Goal: Task Accomplishment & Management: Manage account settings

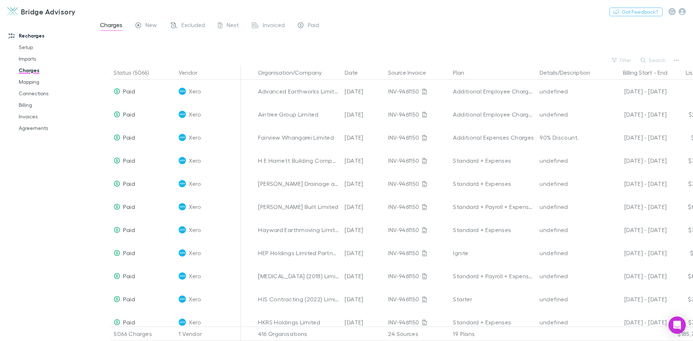
scroll to position [2419, 0]
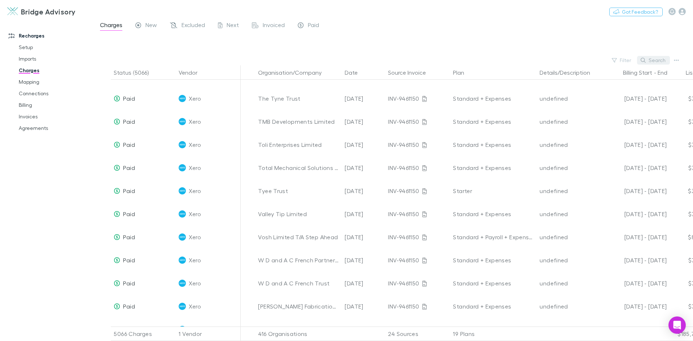
click at [659, 58] on button "Search" at bounding box center [653, 60] width 33 height 9
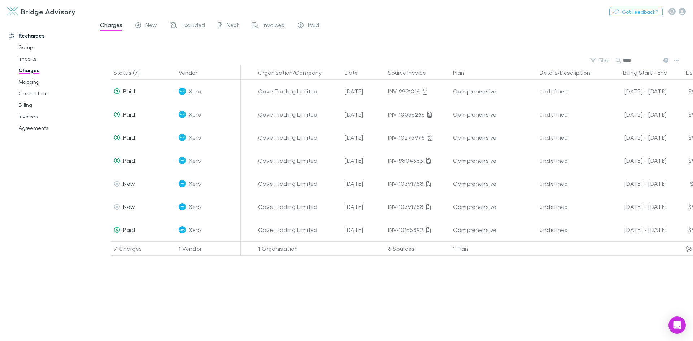
scroll to position [0, 0]
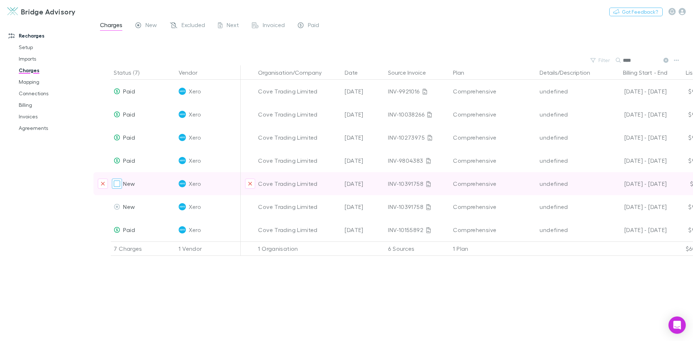
type input "****"
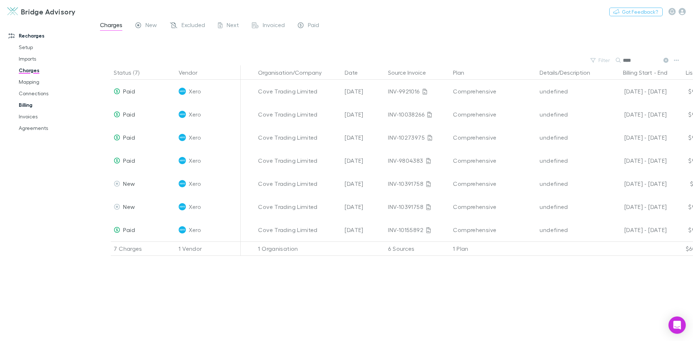
click at [31, 104] on link "Billing" at bounding box center [55, 105] width 86 height 12
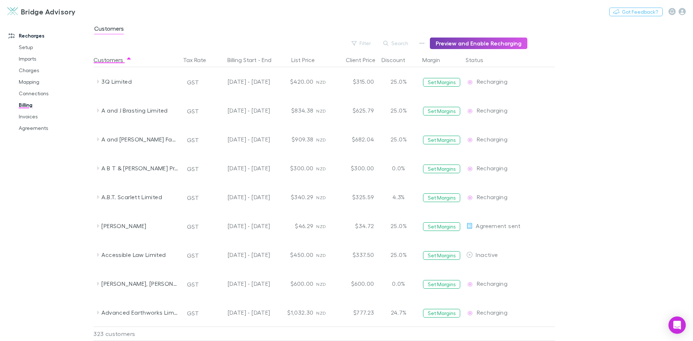
click at [467, 42] on button "Preview and Enable Recharging" at bounding box center [478, 44] width 97 height 12
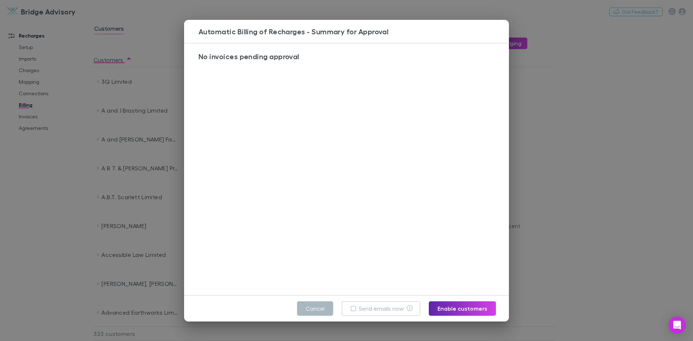
click at [321, 312] on button "Cancel" at bounding box center [315, 308] width 36 height 14
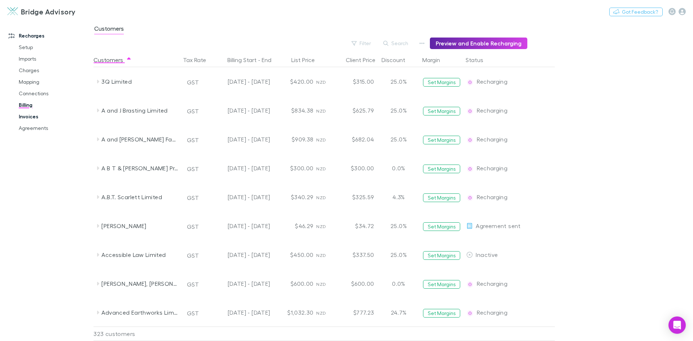
click at [22, 116] on link "Invoices" at bounding box center [55, 117] width 86 height 12
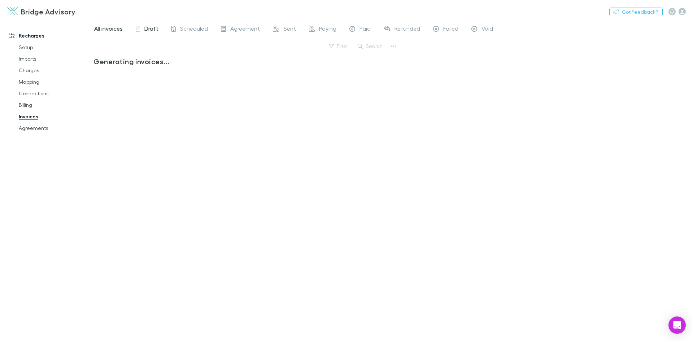
click at [149, 30] on span "Draft" at bounding box center [151, 29] width 14 height 9
click at [672, 323] on div "Open Intercom Messenger" at bounding box center [677, 325] width 19 height 19
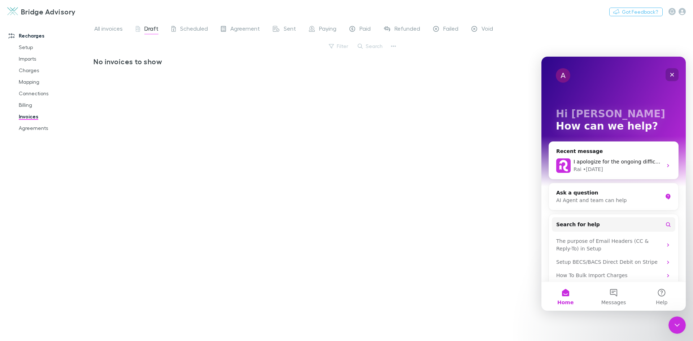
click at [673, 78] on div "Close" at bounding box center [672, 74] width 13 height 13
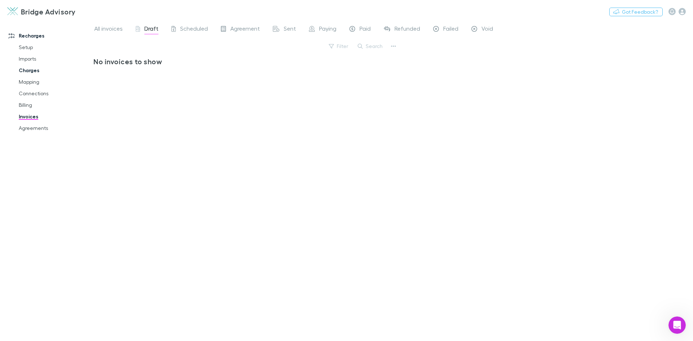
click at [29, 71] on link "Charges" at bounding box center [55, 71] width 86 height 12
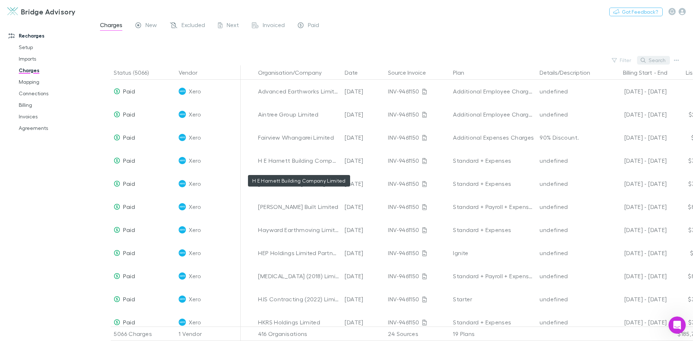
click at [661, 59] on button "Search" at bounding box center [653, 60] width 33 height 9
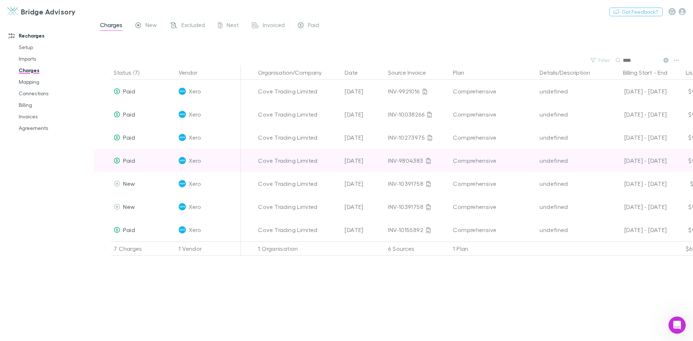
type input "****"
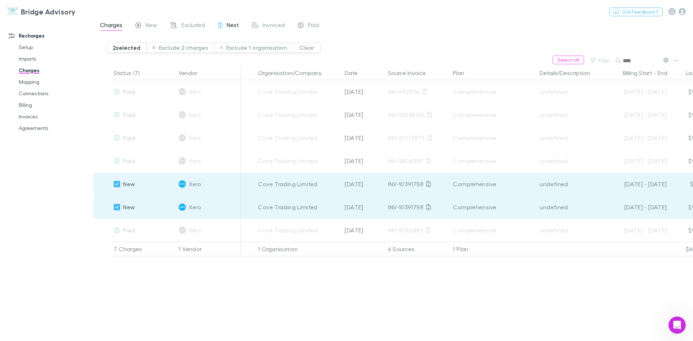
click at [227, 26] on span "Next" at bounding box center [233, 25] width 12 height 9
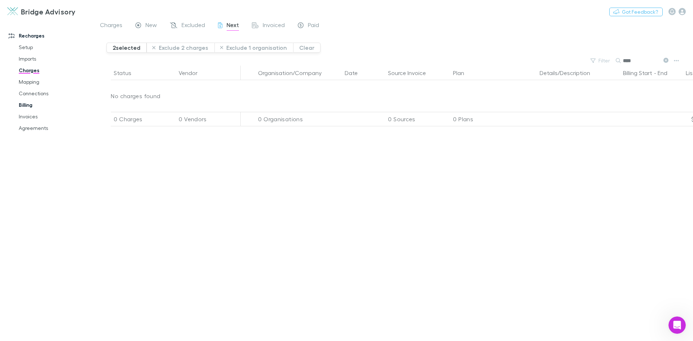
click at [21, 106] on link "Billing" at bounding box center [55, 105] width 86 height 12
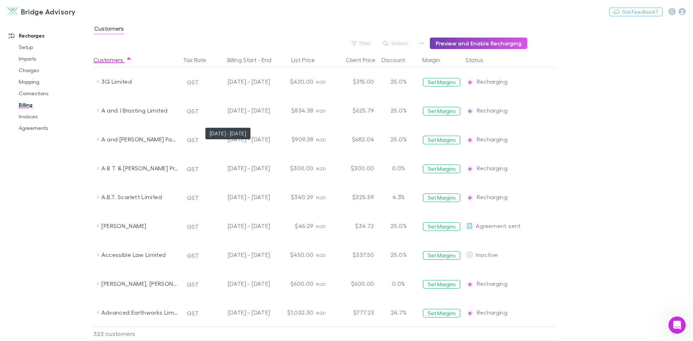
click at [460, 38] on button "Preview and Enable Recharging" at bounding box center [478, 44] width 97 height 12
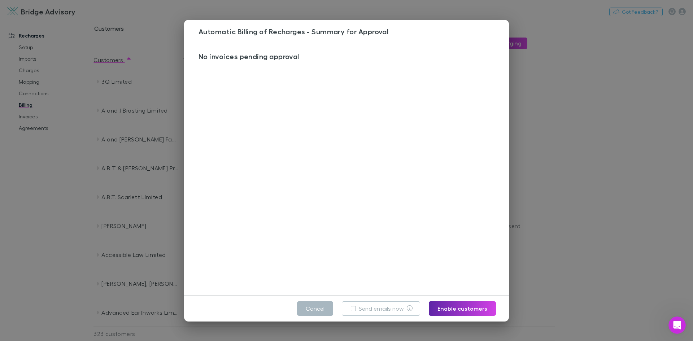
click at [317, 311] on button "Cancel" at bounding box center [315, 308] width 36 height 14
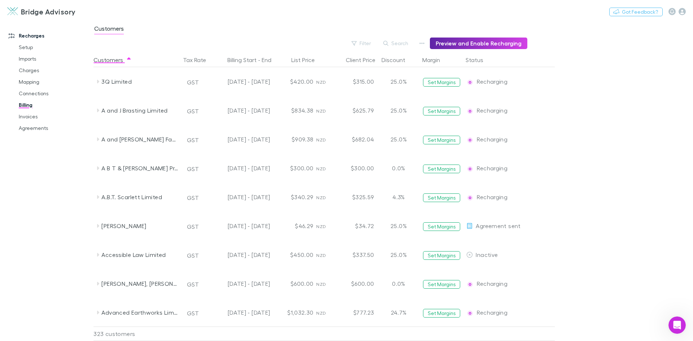
click at [17, 173] on div "Recharges Setup Imports Charges Mapping Connections Billing Invoices Agreements" at bounding box center [49, 179] width 99 height 312
click at [27, 116] on link "Invoices" at bounding box center [55, 117] width 86 height 12
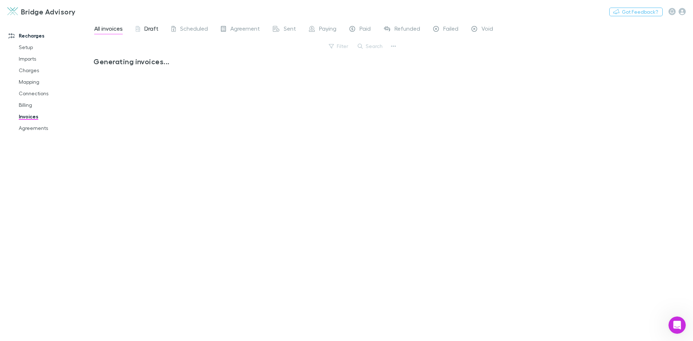
click at [145, 30] on span "Draft" at bounding box center [151, 29] width 14 height 9
click at [34, 82] on link "Mapping" at bounding box center [55, 82] width 86 height 12
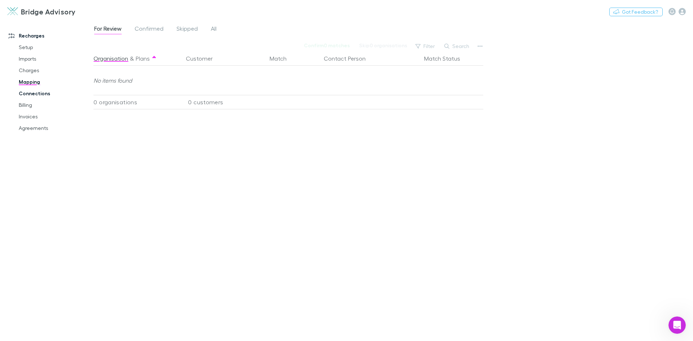
click at [35, 94] on link "Connections" at bounding box center [55, 94] width 86 height 12
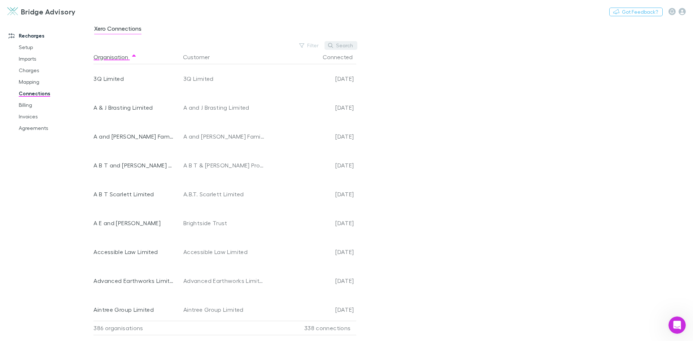
click at [346, 47] on button "Search" at bounding box center [341, 45] width 33 height 9
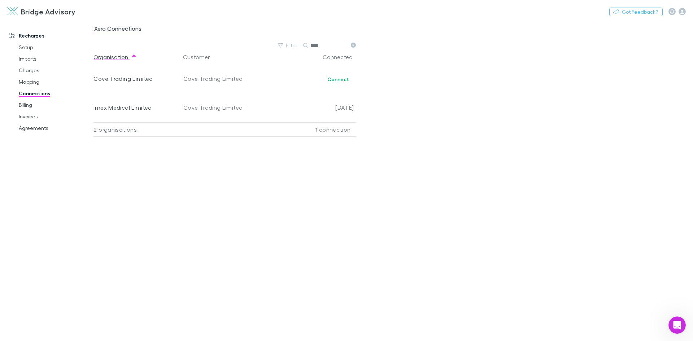
type input "****"
click at [25, 104] on link "Billing" at bounding box center [55, 105] width 86 height 12
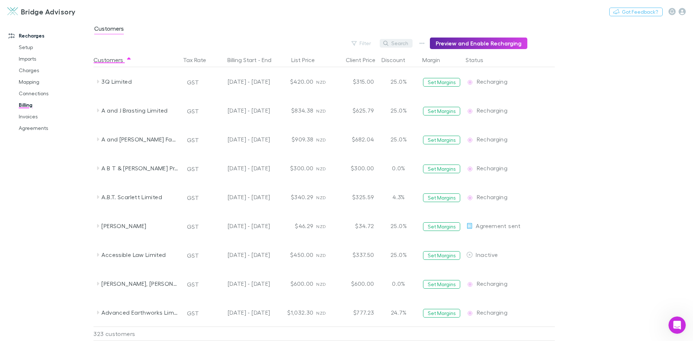
click at [407, 44] on button "Search" at bounding box center [396, 43] width 33 height 9
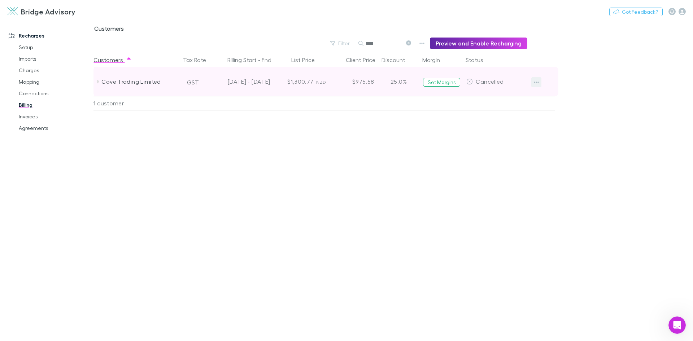
type input "****"
click at [537, 81] on icon "button" at bounding box center [536, 82] width 5 height 6
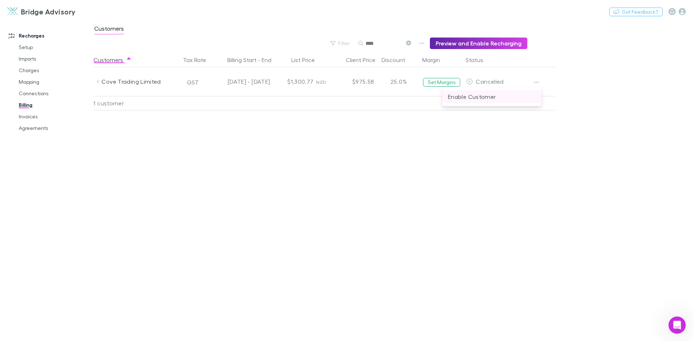
click at [483, 95] on p "Enable Customer" at bounding box center [492, 96] width 88 height 9
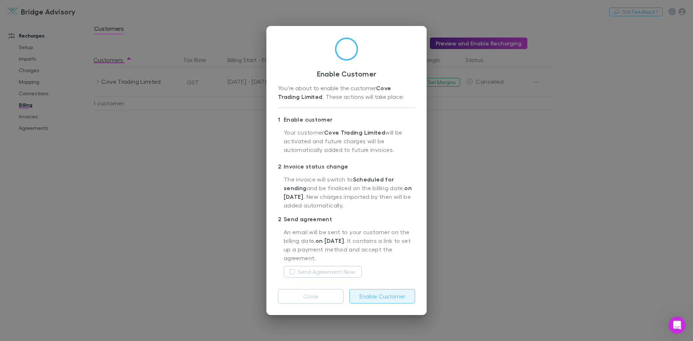
click at [387, 294] on button "Enable Customer" at bounding box center [382, 296] width 66 height 14
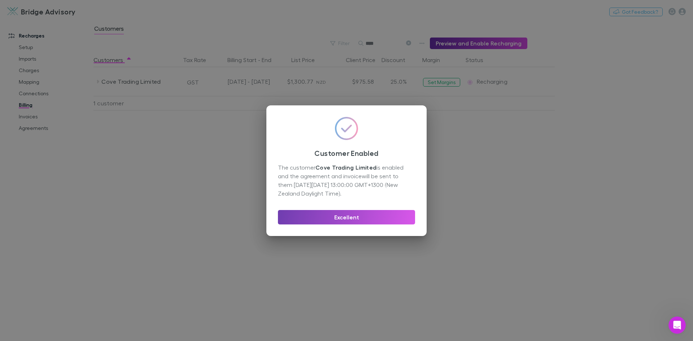
click at [362, 220] on button "Excellent" at bounding box center [346, 217] width 137 height 14
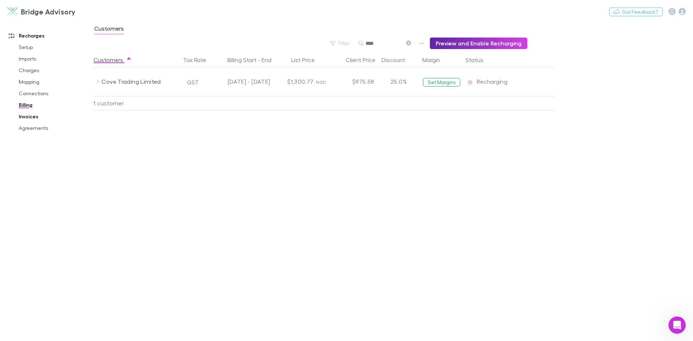
click at [25, 117] on link "Invoices" at bounding box center [55, 117] width 86 height 12
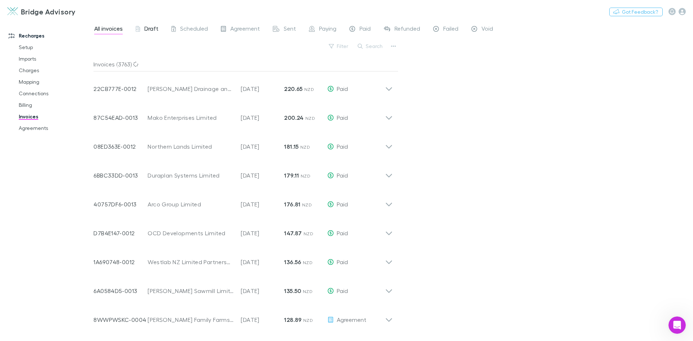
click at [150, 30] on span "Draft" at bounding box center [151, 29] width 14 height 9
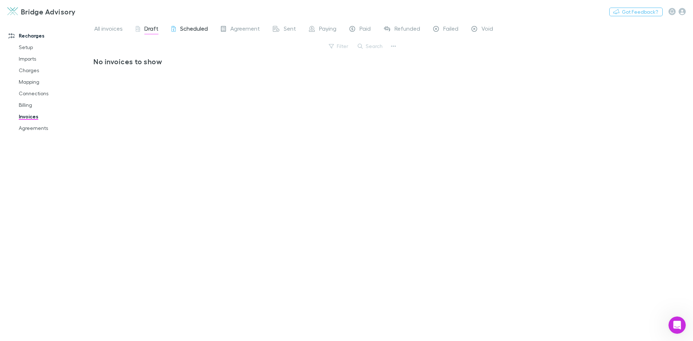
click at [196, 28] on span "Scheduled" at bounding box center [194, 29] width 28 height 9
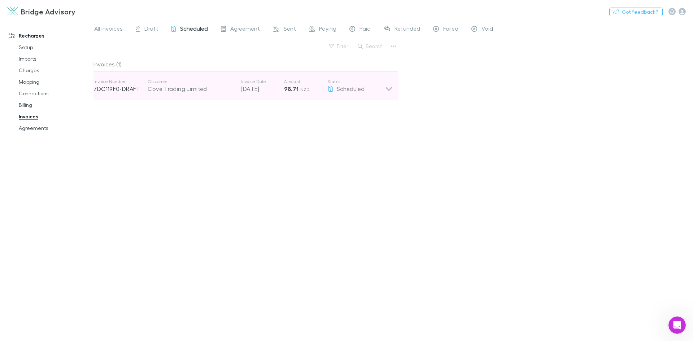
click at [386, 88] on icon at bounding box center [389, 86] width 8 height 14
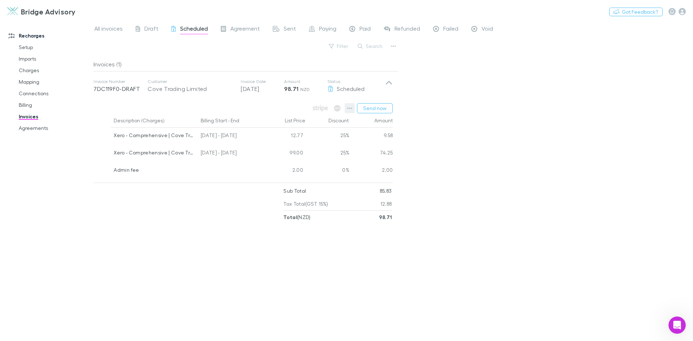
click at [350, 108] on icon "button" at bounding box center [349, 108] width 5 height 6
click at [437, 108] on div at bounding box center [346, 170] width 693 height 341
click at [377, 110] on button "Send now" at bounding box center [375, 108] width 36 height 10
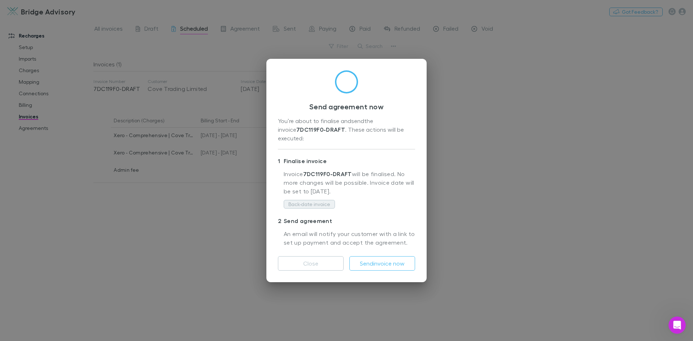
click at [315, 200] on button "Back-date invoice" at bounding box center [309, 204] width 51 height 9
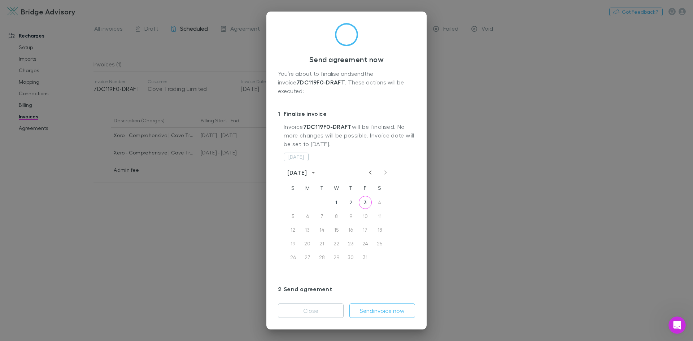
click at [369, 170] on icon "Previous month" at bounding box center [370, 172] width 3 height 4
click at [323, 251] on button "30" at bounding box center [322, 257] width 13 height 13
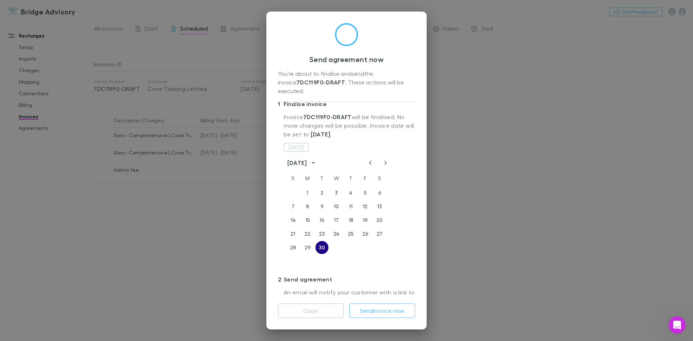
scroll to position [12, 0]
click at [383, 309] on button "Send invoice now" at bounding box center [382, 311] width 66 height 14
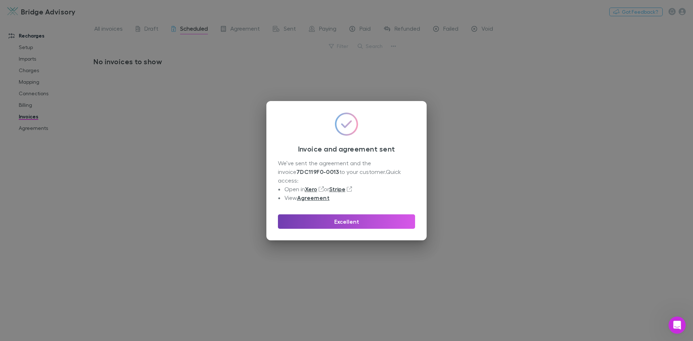
click at [330, 220] on button "Excellent" at bounding box center [346, 221] width 137 height 14
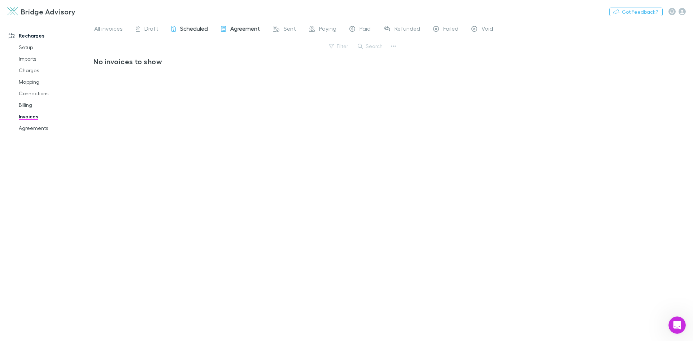
click at [236, 31] on span "Agreement" at bounding box center [245, 29] width 30 height 9
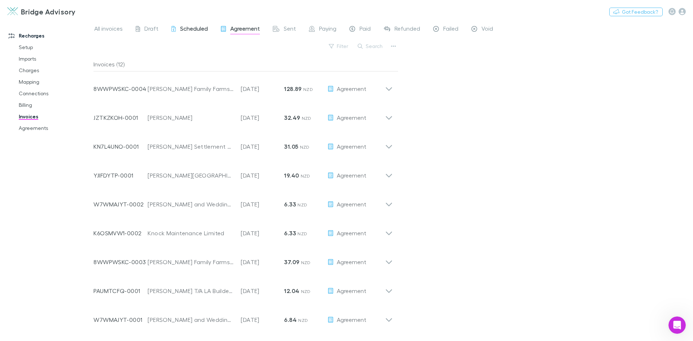
click at [189, 29] on span "Scheduled" at bounding box center [194, 29] width 28 height 9
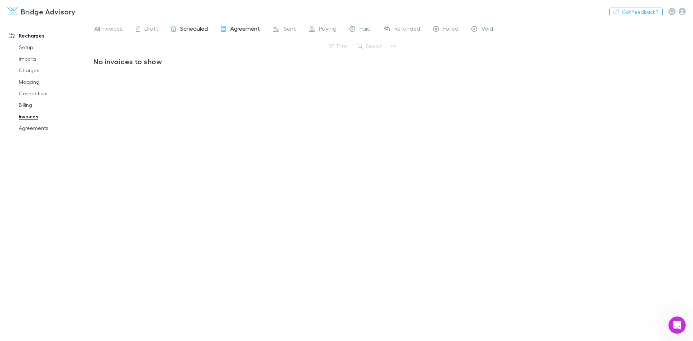
click at [241, 27] on span "Agreement" at bounding box center [245, 29] width 30 height 9
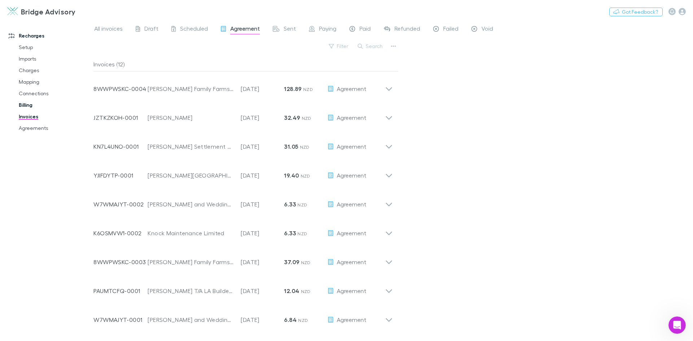
click at [28, 105] on link "Billing" at bounding box center [55, 105] width 86 height 12
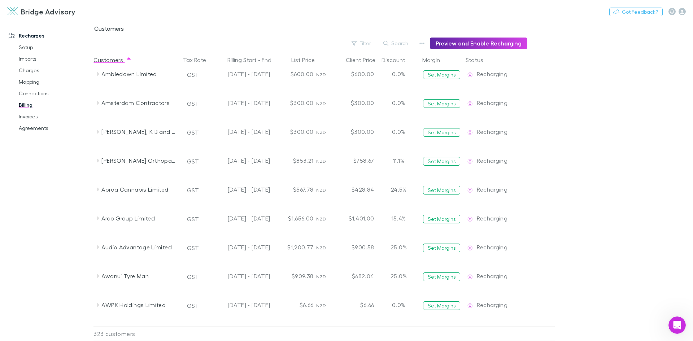
scroll to position [101, 0]
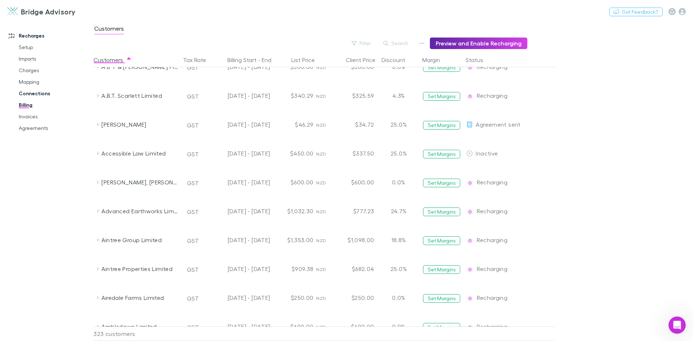
drag, startPoint x: 32, startPoint y: 116, endPoint x: 84, endPoint y: 94, distance: 57.1
click at [32, 116] on link "Invoices" at bounding box center [55, 117] width 86 height 12
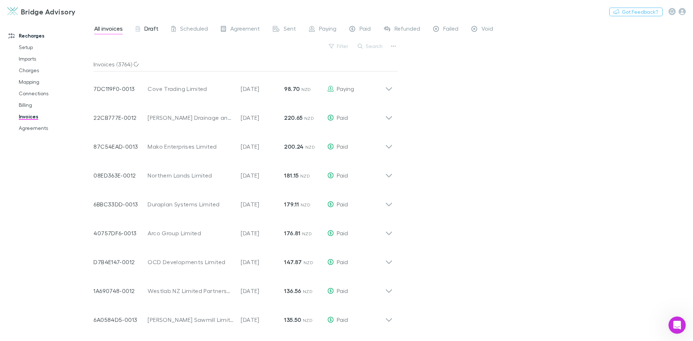
click at [153, 30] on span "Draft" at bounding box center [151, 29] width 14 height 9
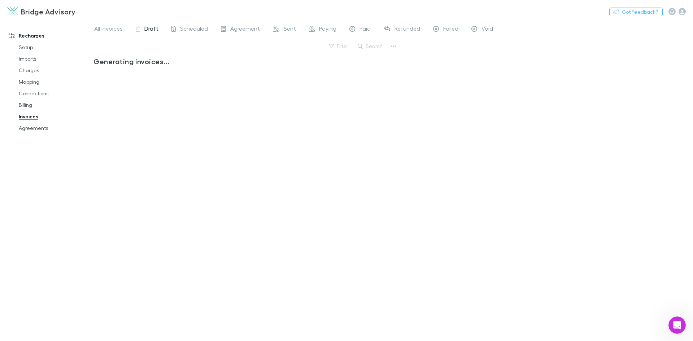
click at [244, 31] on span "Agreement" at bounding box center [245, 29] width 30 height 9
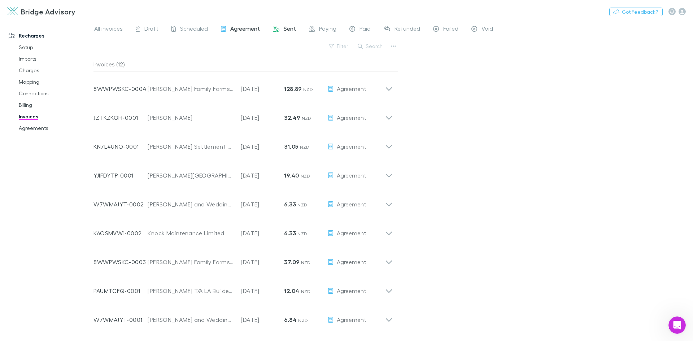
click at [286, 27] on span "Sent" at bounding box center [290, 29] width 12 height 9
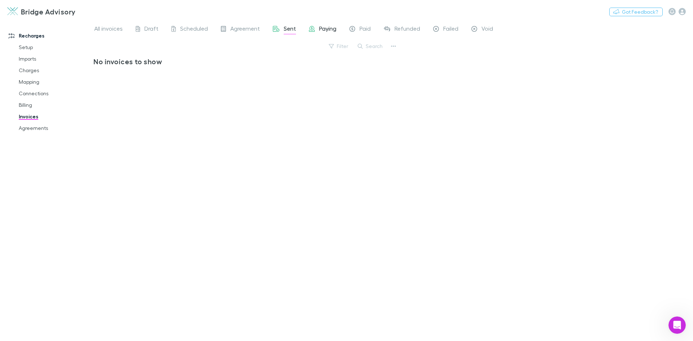
click at [330, 28] on span "Paying" at bounding box center [327, 29] width 17 height 9
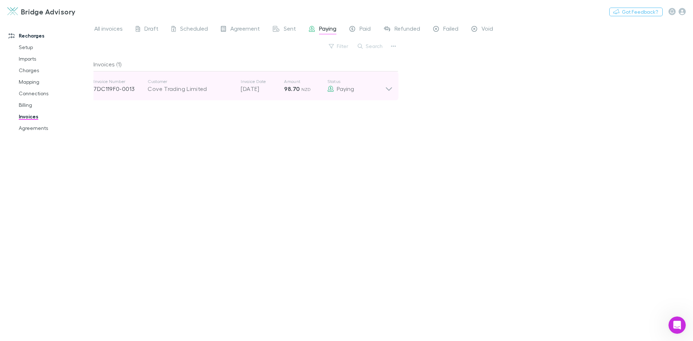
click at [388, 90] on icon at bounding box center [389, 86] width 8 height 14
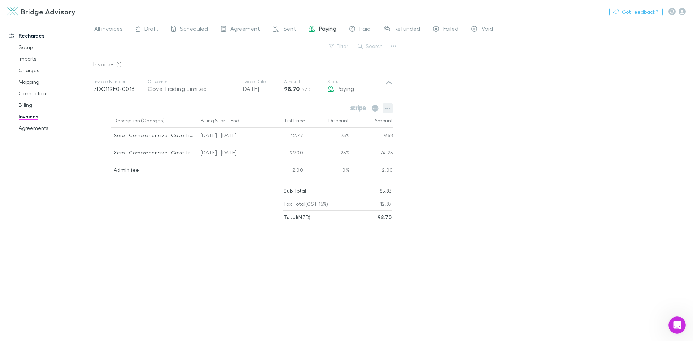
click at [388, 108] on icon "button" at bounding box center [388, 108] width 5 height 1
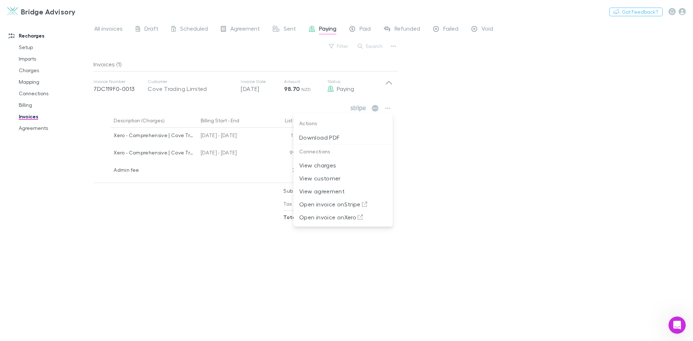
click at [341, 89] on div at bounding box center [346, 170] width 693 height 341
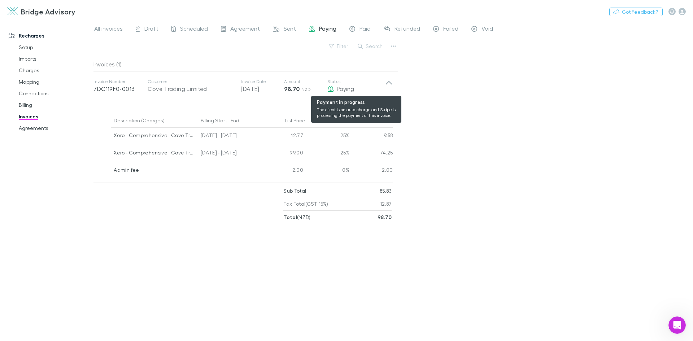
click at [331, 91] on icon at bounding box center [330, 89] width 6 height 6
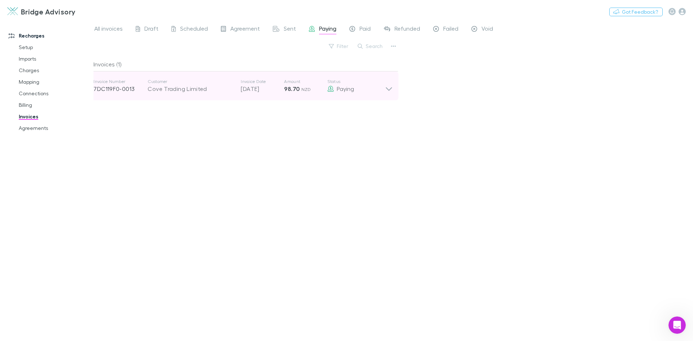
click at [388, 90] on icon at bounding box center [389, 89] width 6 height 4
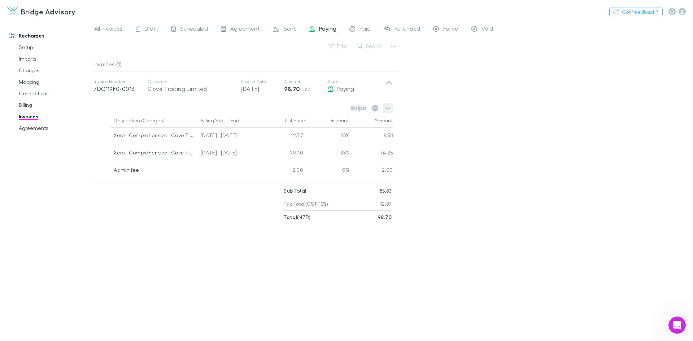
click at [388, 107] on icon "button" at bounding box center [387, 108] width 5 height 6
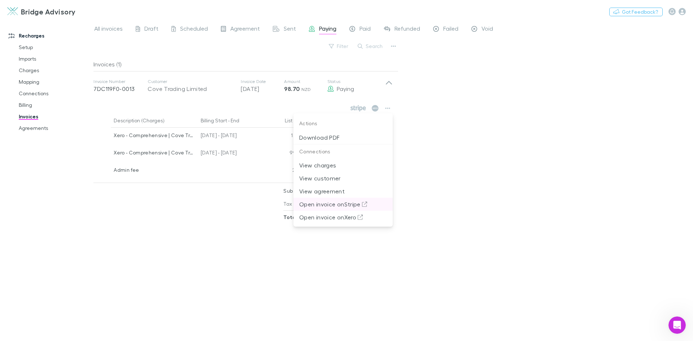
click at [332, 204] on p "Open invoice on Stripe" at bounding box center [343, 204] width 88 height 9
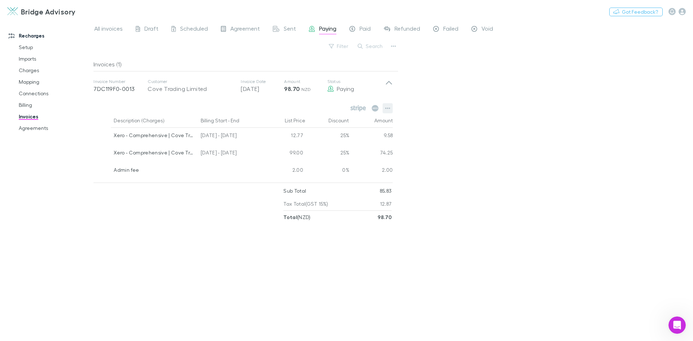
click at [388, 109] on icon "button" at bounding box center [387, 108] width 5 height 6
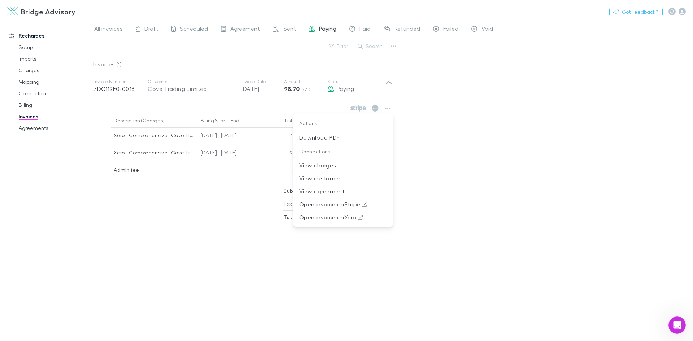
click at [458, 109] on div at bounding box center [346, 170] width 693 height 341
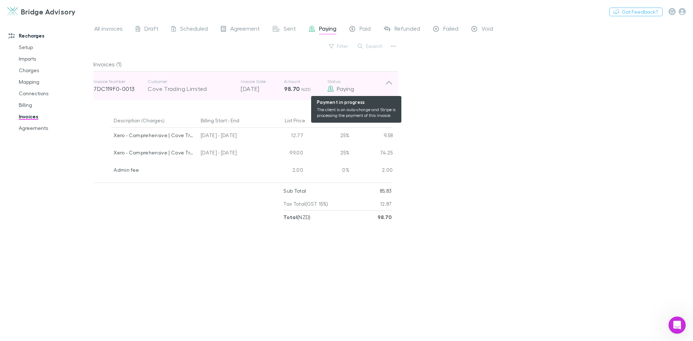
click at [331, 90] on icon at bounding box center [330, 89] width 6 height 6
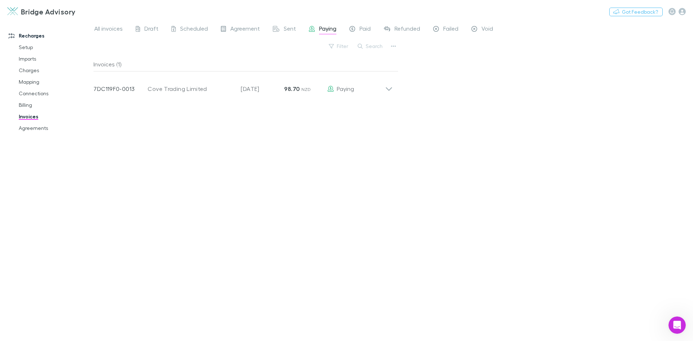
click at [421, 134] on div "All invoices Draft Scheduled Agreement Sent Paying Paid Refunded Failed Void Fi…" at bounding box center [394, 180] width 600 height 321
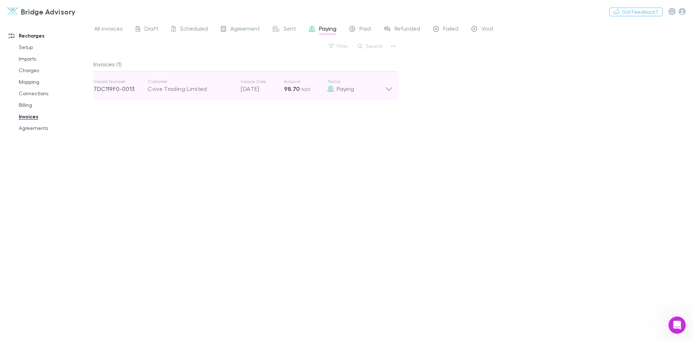
click at [390, 89] on icon at bounding box center [389, 89] width 6 height 4
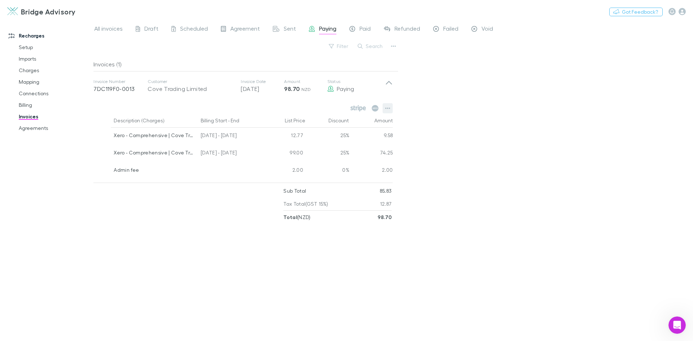
click at [384, 108] on button "button" at bounding box center [388, 108] width 10 height 10
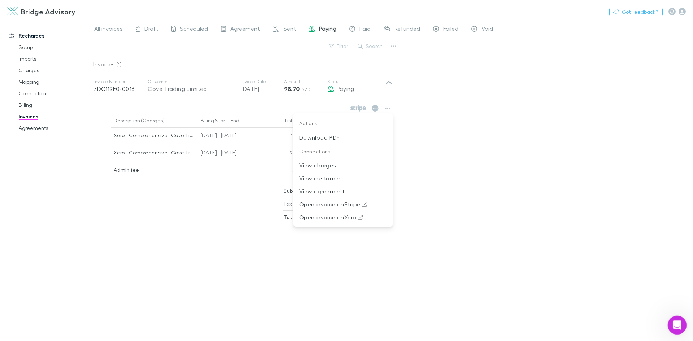
click at [677, 316] on html at bounding box center [676, 324] width 17 height 17
click at [674, 319] on icon "Open Intercom Messenger" at bounding box center [676, 324] width 12 height 12
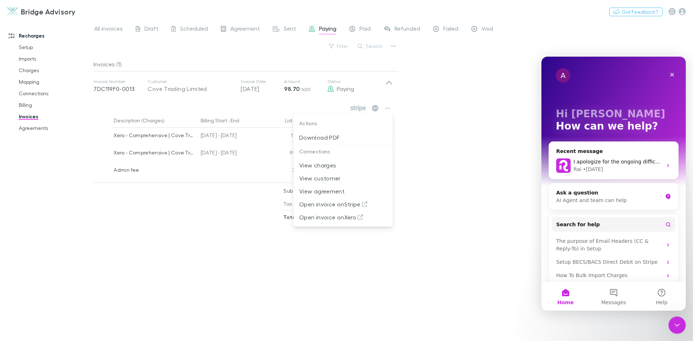
click at [532, 156] on div at bounding box center [346, 170] width 693 height 341
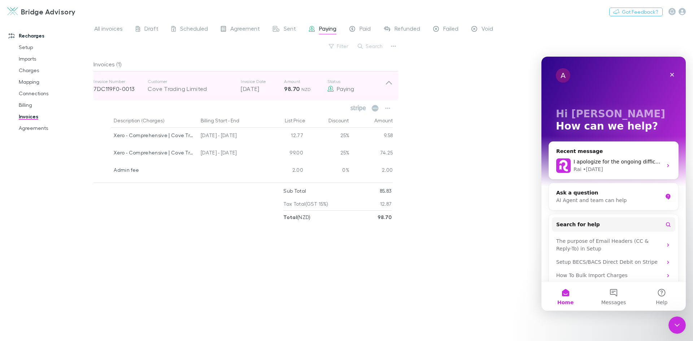
click at [291, 86] on strong "98.70" at bounding box center [292, 88] width 16 height 7
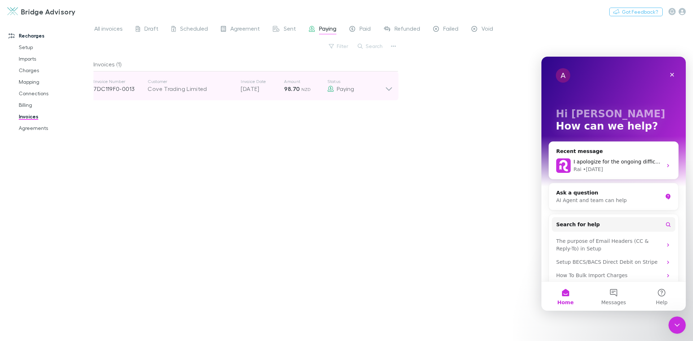
click at [291, 86] on strong "98.70" at bounding box center [292, 88] width 16 height 7
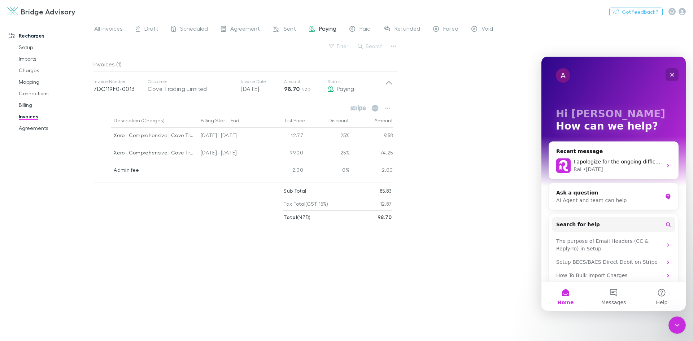
click at [671, 73] on icon "Close" at bounding box center [672, 75] width 4 height 4
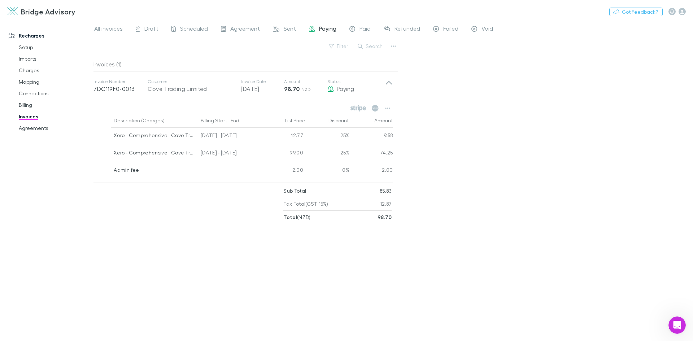
click at [505, 105] on div "All invoices Draft Scheduled Agreement Sent Paying Paid Refunded Failed Void Fi…" at bounding box center [394, 180] width 600 height 321
click at [388, 108] on icon "button" at bounding box center [388, 108] width 5 height 1
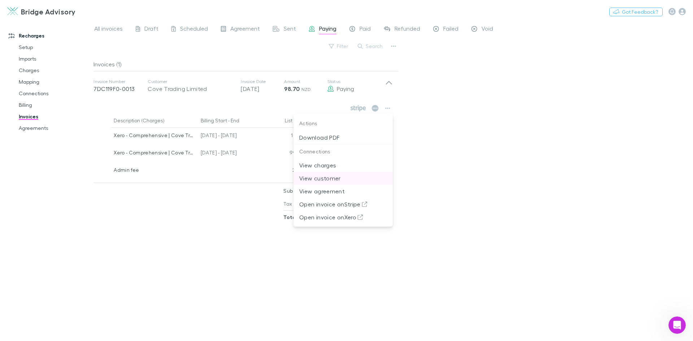
click at [334, 178] on p "View customer" at bounding box center [343, 178] width 88 height 9
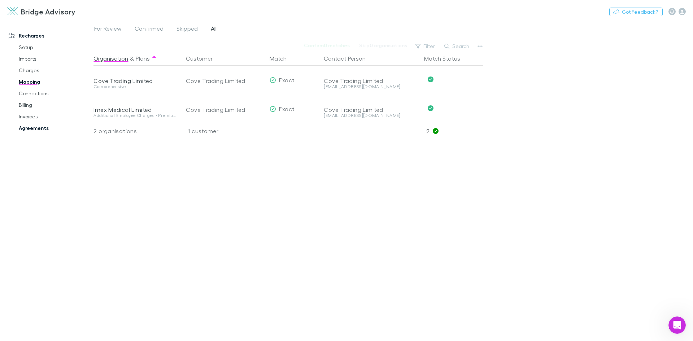
click at [32, 129] on link "Agreements" at bounding box center [55, 128] width 86 height 12
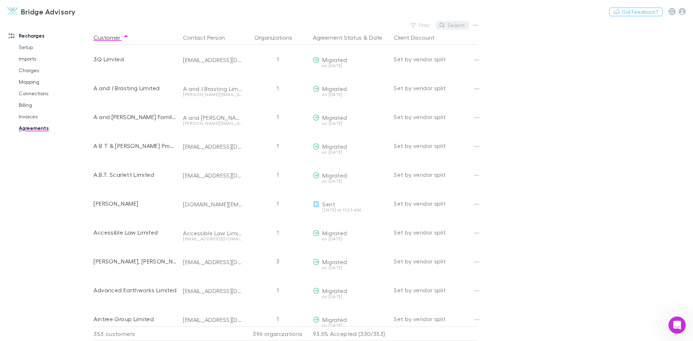
click at [455, 28] on button "Search" at bounding box center [452, 25] width 33 height 9
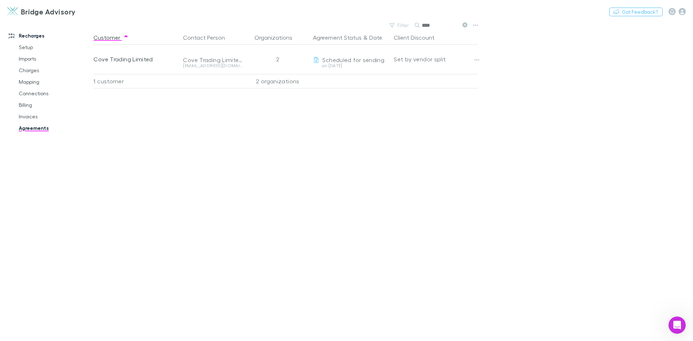
type input "****"
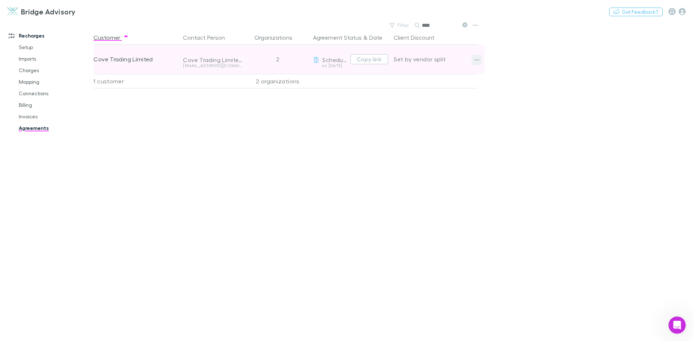
click at [475, 58] on icon "button" at bounding box center [476, 60] width 5 height 6
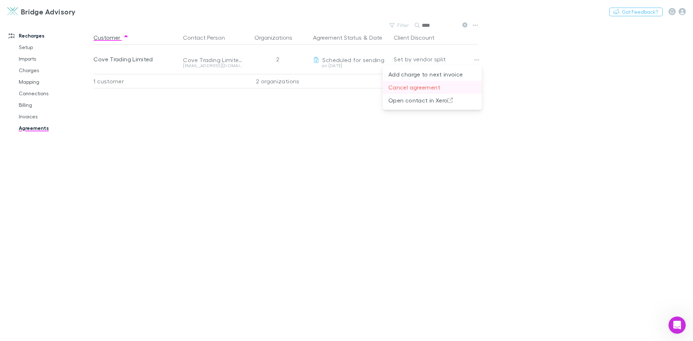
click at [433, 86] on p "Cancel agreement" at bounding box center [432, 87] width 88 height 9
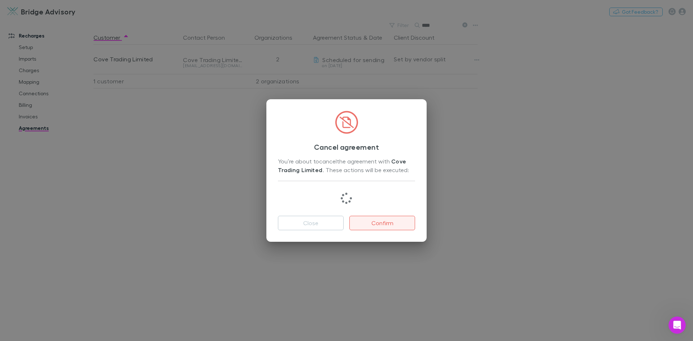
click at [384, 226] on button "Confirm" at bounding box center [382, 223] width 66 height 14
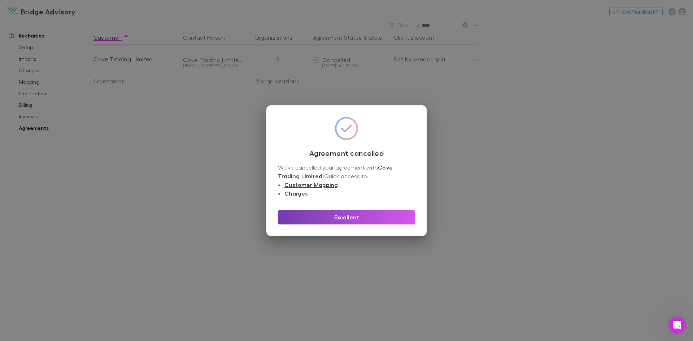
click at [356, 218] on button "Excellent" at bounding box center [346, 217] width 137 height 14
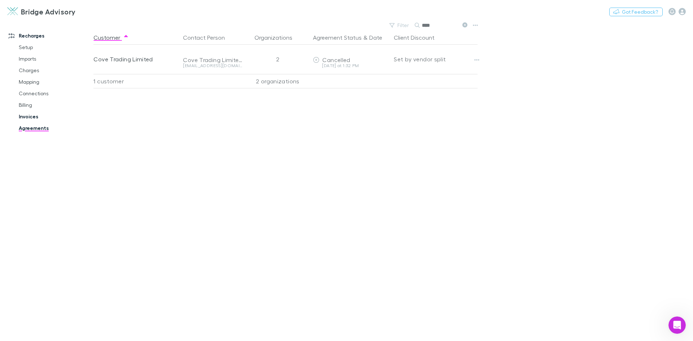
click at [33, 117] on link "Invoices" at bounding box center [55, 117] width 86 height 12
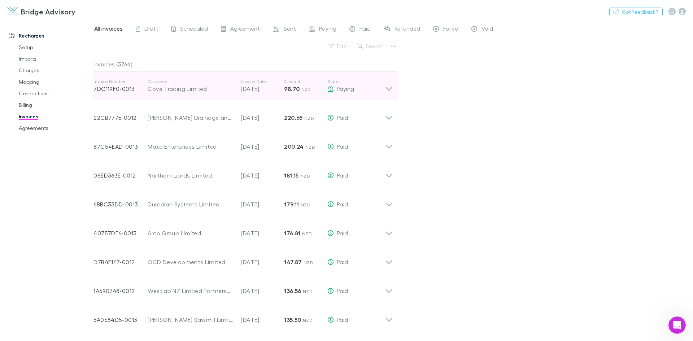
click at [391, 89] on icon at bounding box center [389, 86] width 8 height 14
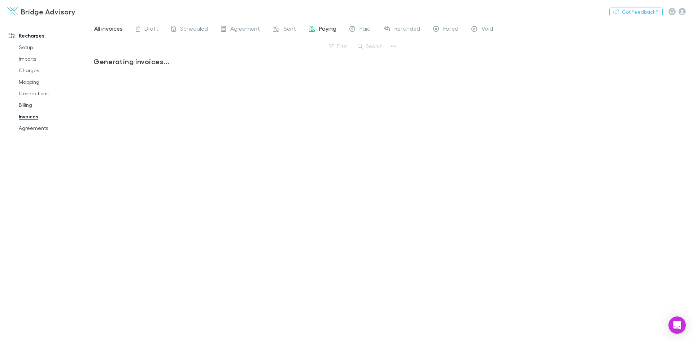
click at [325, 31] on span "Paying" at bounding box center [327, 29] width 17 height 9
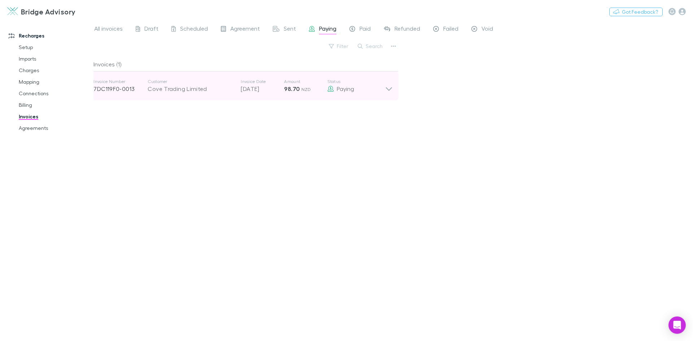
click at [391, 92] on icon at bounding box center [389, 86] width 8 height 14
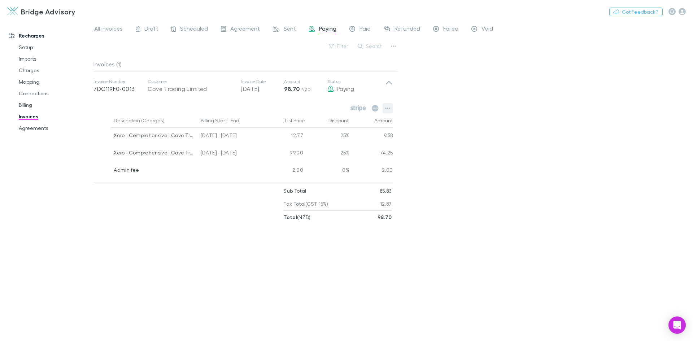
click at [387, 105] on icon "button" at bounding box center [387, 108] width 5 height 6
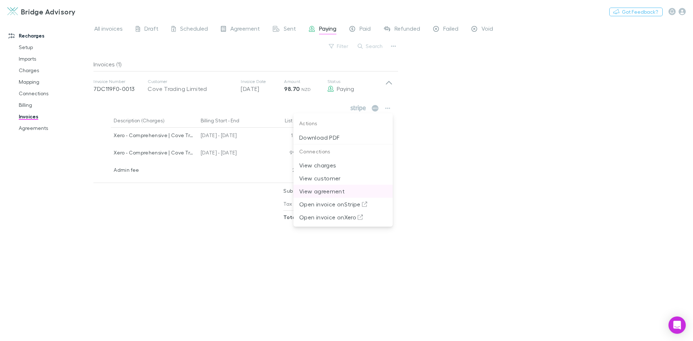
click at [332, 192] on p "View agreement" at bounding box center [343, 191] width 88 height 9
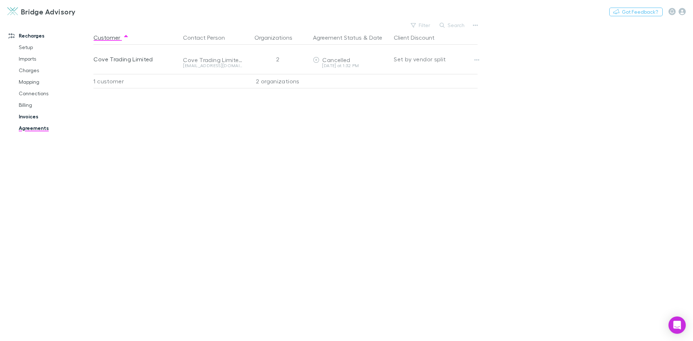
click at [33, 116] on link "Invoices" at bounding box center [55, 117] width 86 height 12
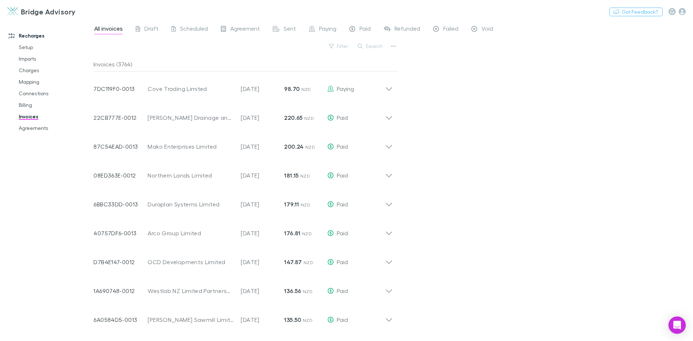
click at [488, 189] on div "All invoices Draft Scheduled Agreement Sent Paying Paid Refunded Failed Void Fi…" at bounding box center [394, 180] width 600 height 321
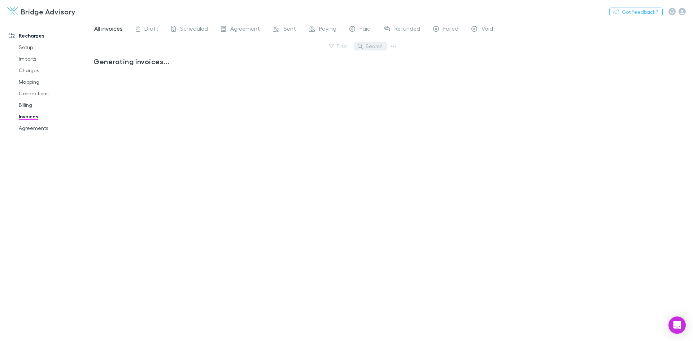
click at [375, 47] on button "Search" at bounding box center [370, 46] width 33 height 9
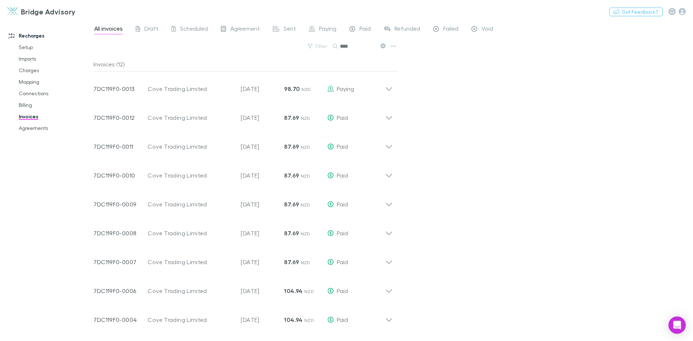
type input "****"
click at [362, 45] on input "****" at bounding box center [358, 46] width 36 height 10
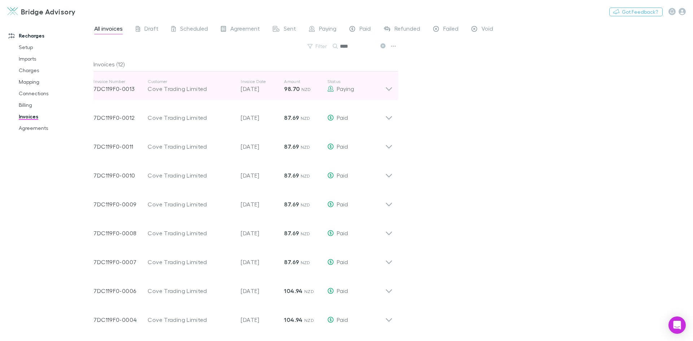
drag, startPoint x: 388, startPoint y: 89, endPoint x: 383, endPoint y: 90, distance: 5.6
click at [388, 89] on icon at bounding box center [389, 86] width 8 height 14
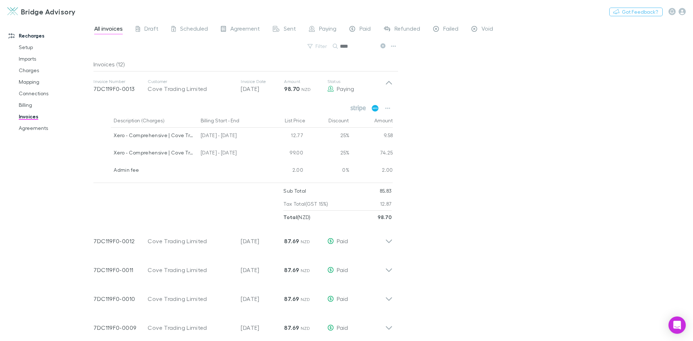
click at [377, 109] on icon at bounding box center [375, 108] width 7 height 6
click at [356, 107] on icon at bounding box center [357, 109] width 2 height 4
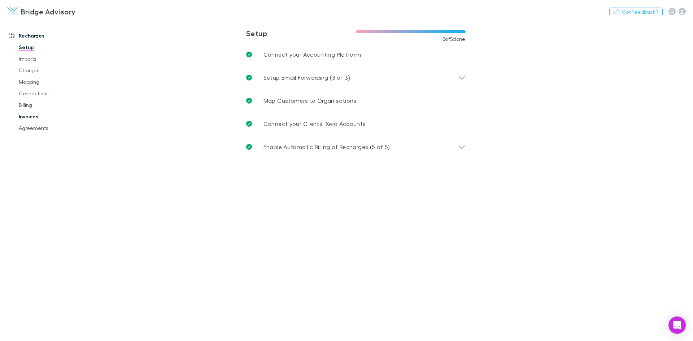
click at [30, 119] on link "Invoices" at bounding box center [55, 117] width 86 height 12
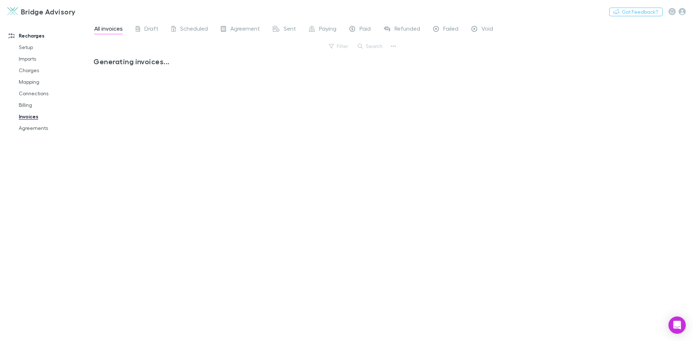
click at [330, 31] on span "Paying" at bounding box center [327, 29] width 17 height 9
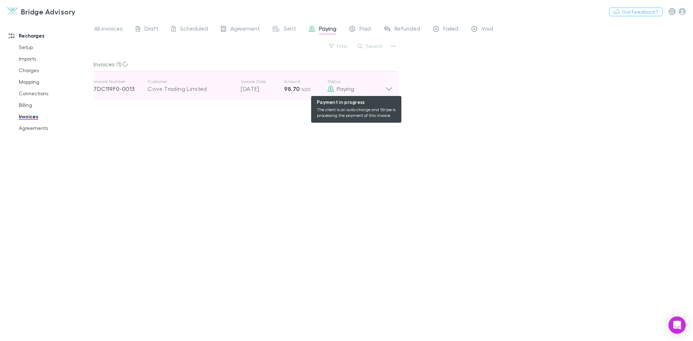
click at [385, 88] on div "Paying" at bounding box center [356, 88] width 58 height 9
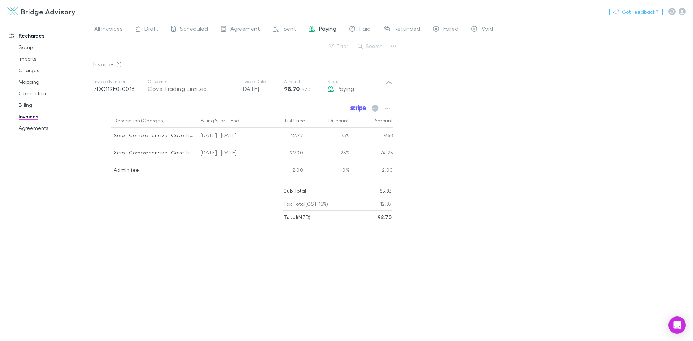
click at [358, 108] on icon at bounding box center [359, 108] width 16 height 6
click at [30, 59] on link "Imports" at bounding box center [55, 59] width 86 height 12
